Goal: Use online tool/utility: Utilize a website feature to perform a specific function

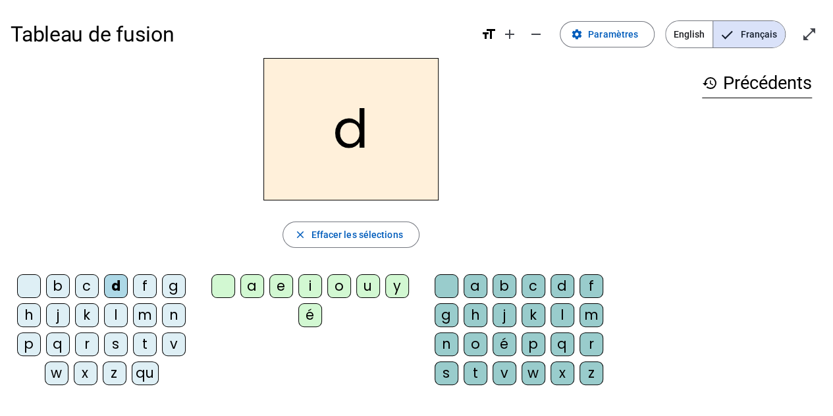
click at [364, 277] on div "u" at bounding box center [368, 286] width 24 height 24
click at [533, 277] on div "c" at bounding box center [534, 286] width 24 height 24
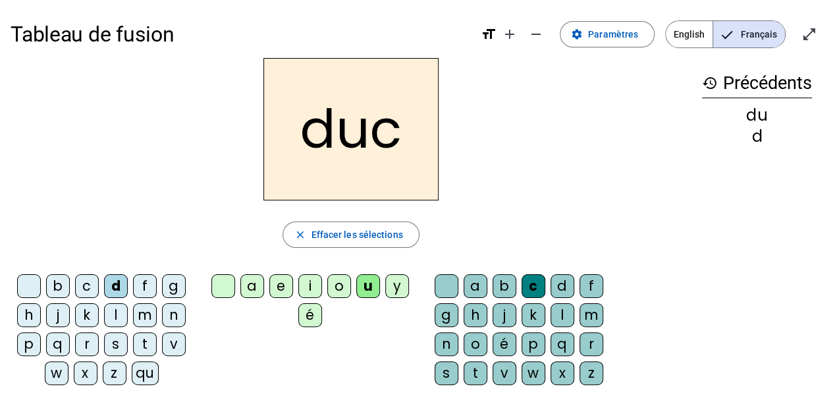
click at [448, 279] on div at bounding box center [447, 286] width 24 height 24
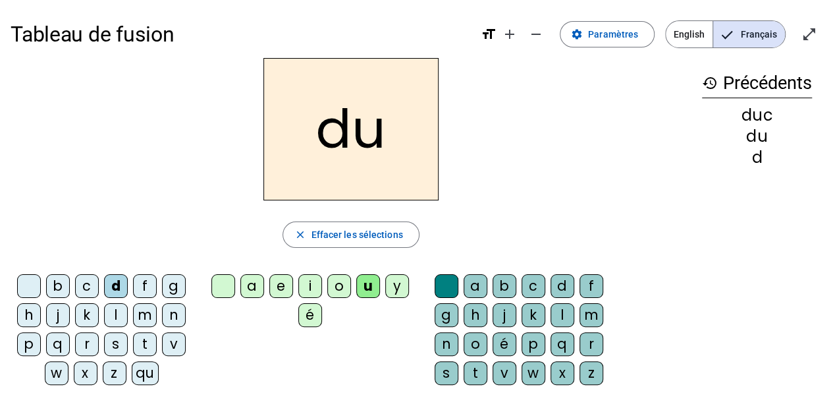
click at [281, 277] on div "e" at bounding box center [281, 286] width 24 height 24
click at [173, 308] on div "n" at bounding box center [174, 315] width 24 height 24
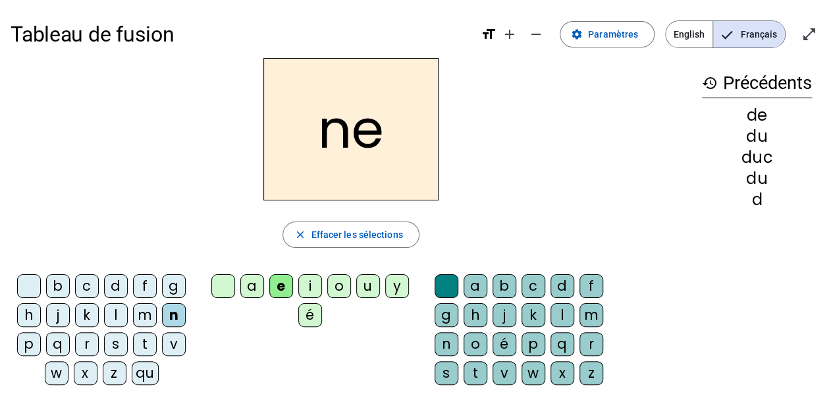
click at [146, 303] on div "m" at bounding box center [145, 315] width 24 height 24
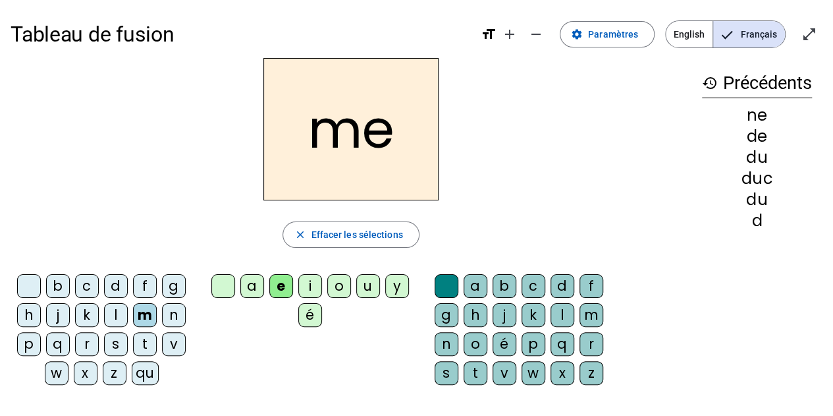
click at [118, 332] on div "s" at bounding box center [116, 344] width 24 height 24
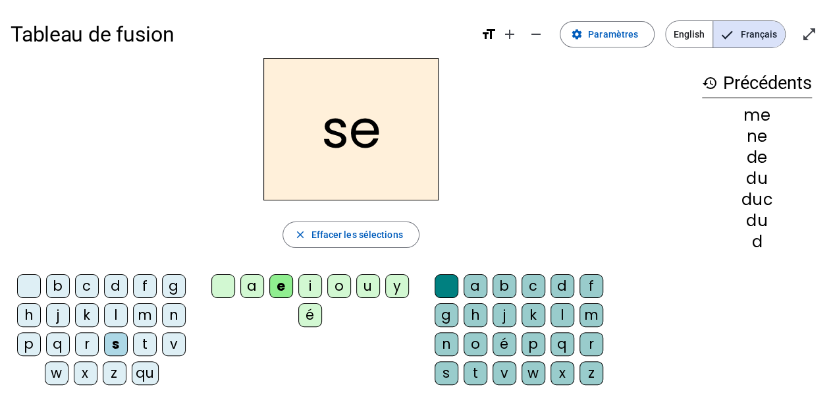
click at [365, 281] on div "u" at bounding box center [368, 286] width 24 height 24
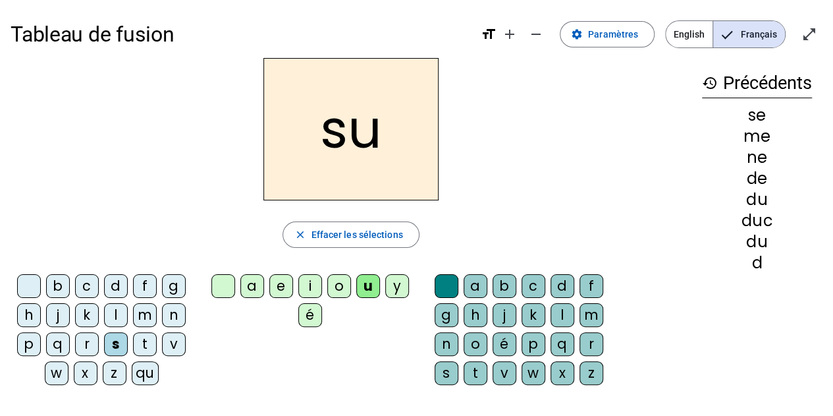
click at [112, 277] on div "d" at bounding box center [116, 286] width 24 height 24
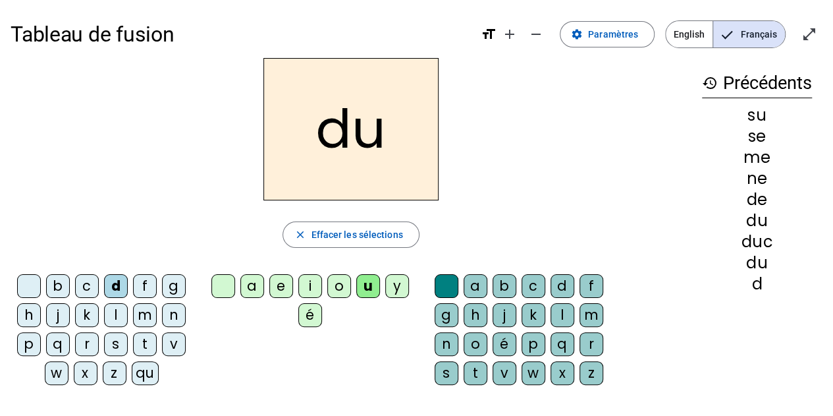
click at [116, 306] on div "l" at bounding box center [116, 315] width 24 height 24
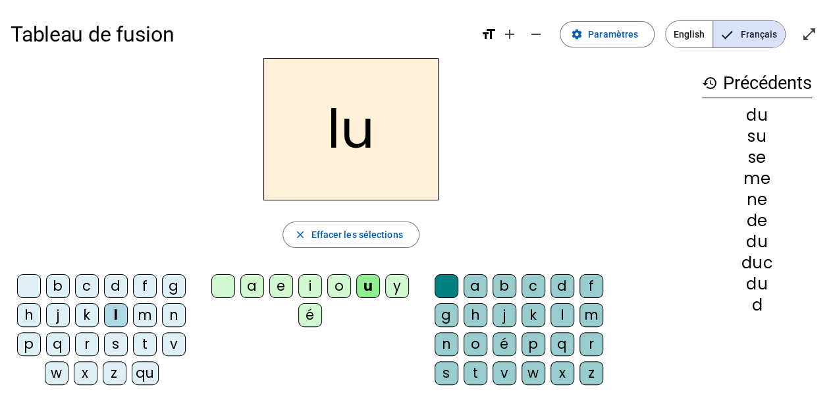
click at [254, 276] on div "a" at bounding box center [252, 286] width 24 height 24
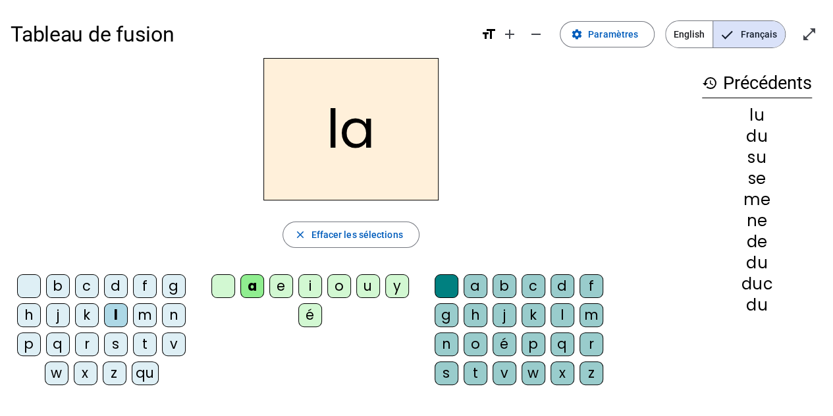
click at [536, 281] on div "c" at bounding box center [534, 286] width 24 height 24
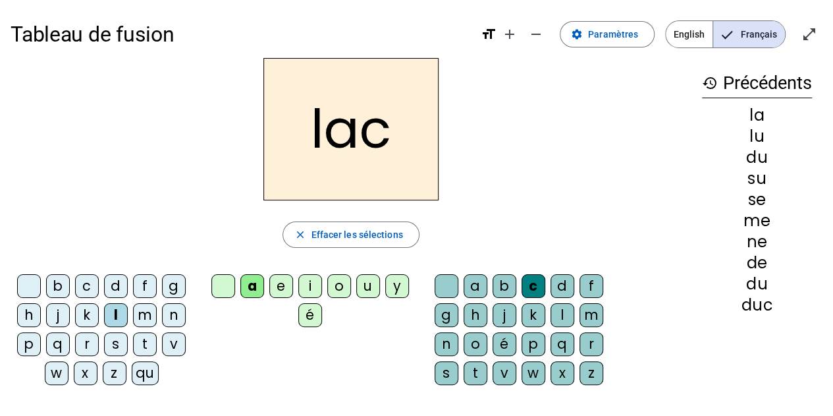
click at [144, 332] on div "t" at bounding box center [145, 344] width 24 height 24
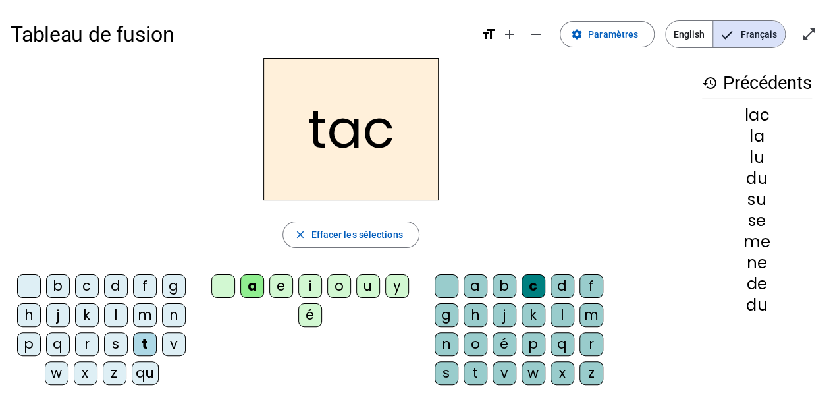
click at [60, 275] on div "b" at bounding box center [58, 286] width 24 height 24
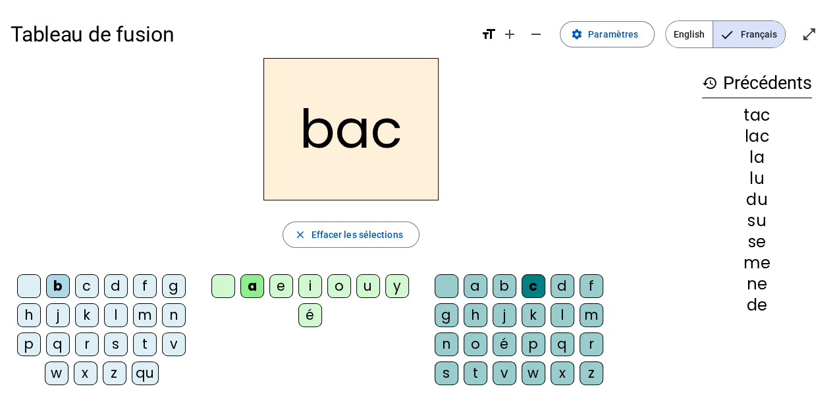
click at [123, 333] on div "s" at bounding box center [116, 344] width 24 height 24
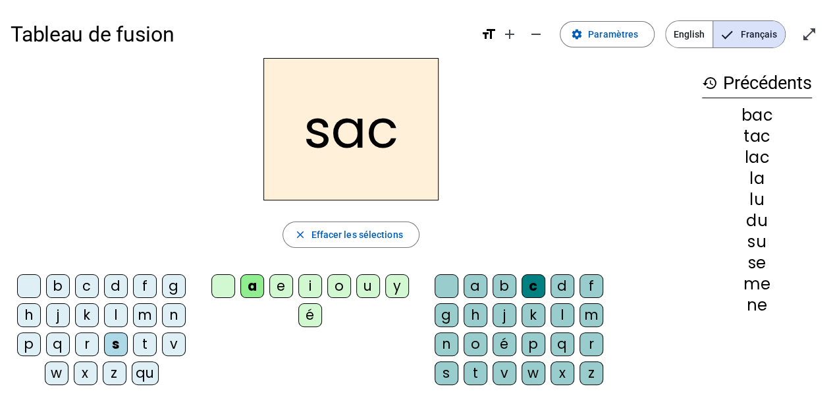
click at [283, 279] on div "e" at bounding box center [281, 286] width 24 height 24
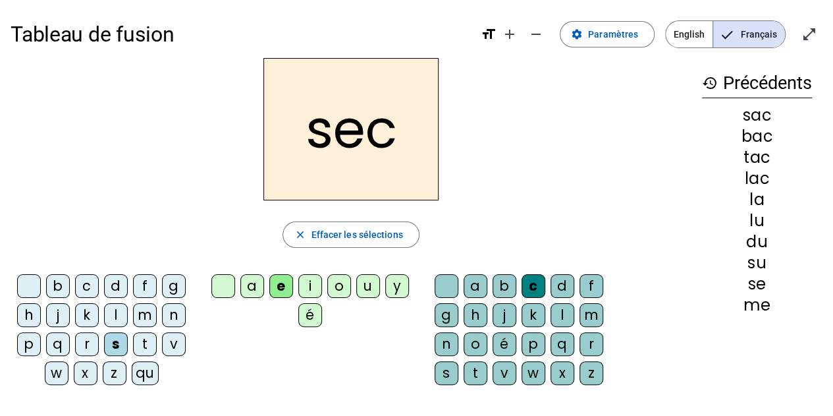
click at [564, 309] on div "l" at bounding box center [563, 315] width 24 height 24
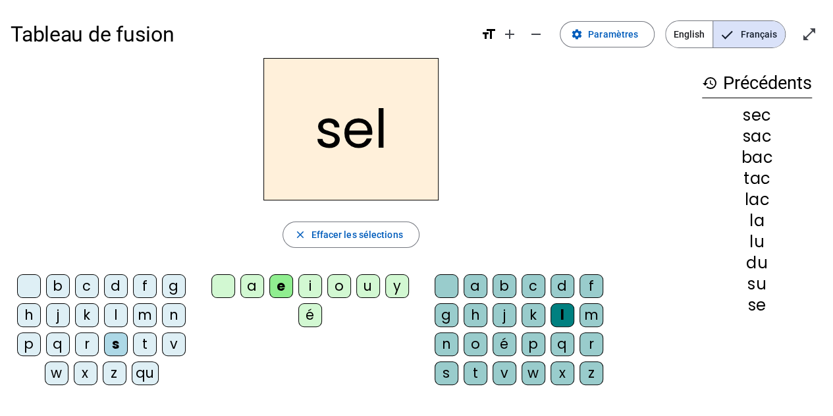
click at [339, 281] on div "o" at bounding box center [339, 286] width 24 height 24
